Goal: Task Accomplishment & Management: Manage account settings

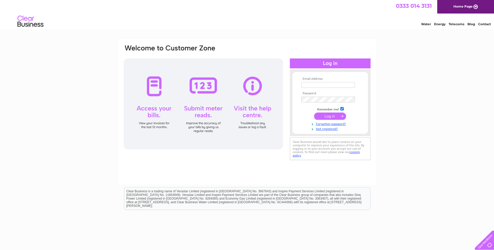
click at [317, 84] on input "text" at bounding box center [328, 85] width 54 height 6
type input "[EMAIL_ADDRESS][DOMAIN_NAME]"
click at [314, 113] on input "submit" at bounding box center [330, 116] width 32 height 7
click at [332, 114] on input "submit" at bounding box center [330, 116] width 32 height 7
click at [326, 117] on input "submit" at bounding box center [330, 116] width 32 height 7
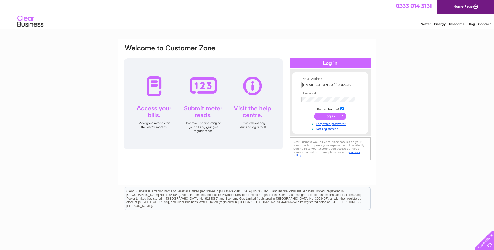
click at [326, 117] on input "submit" at bounding box center [330, 116] width 32 height 7
click at [336, 115] on input "submit" at bounding box center [330, 116] width 32 height 7
click at [329, 115] on input "submit" at bounding box center [330, 116] width 32 height 7
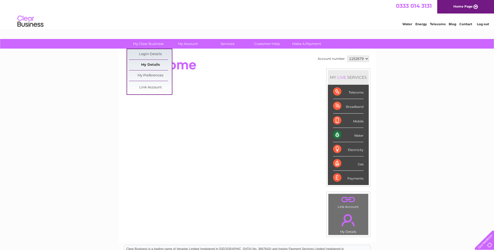
click at [148, 64] on link "My Details" at bounding box center [150, 65] width 43 height 10
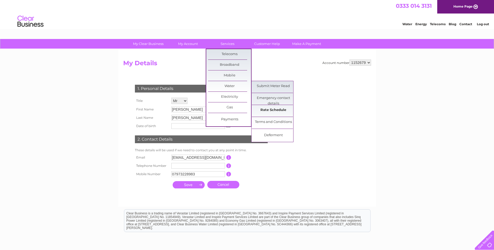
click at [277, 109] on link "Rate Schedule" at bounding box center [273, 110] width 43 height 10
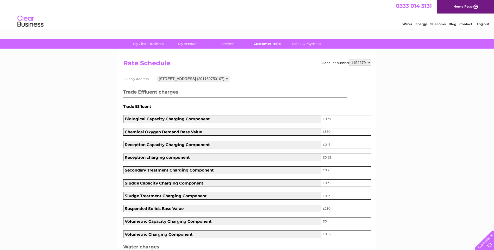
click at [274, 43] on link "Customer Help" at bounding box center [267, 44] width 43 height 10
